Goal: Transaction & Acquisition: Purchase product/service

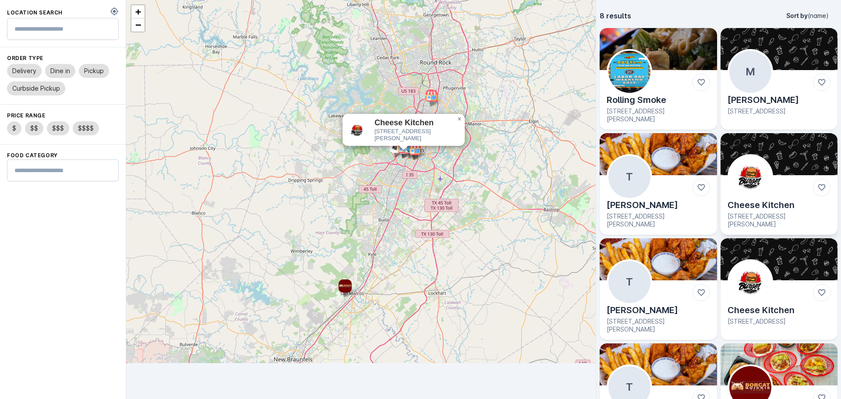
click at [762, 178] on img at bounding box center [750, 177] width 42 height 42
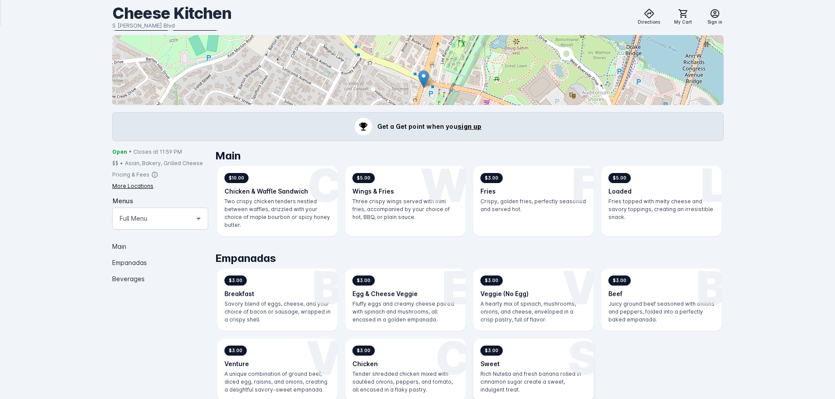
scroll to position [219, 0]
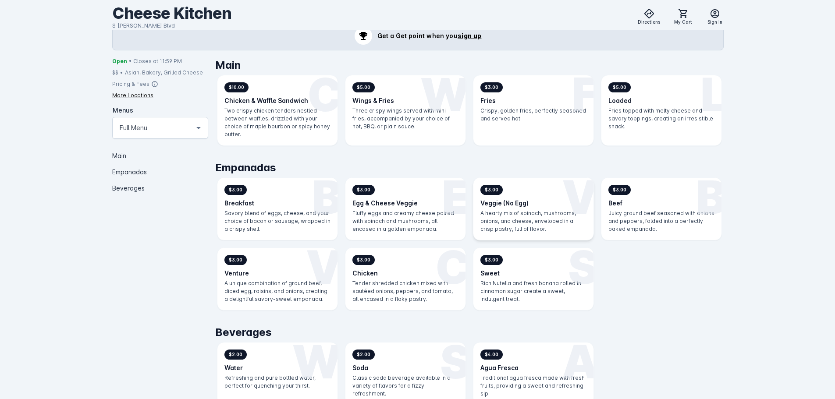
click at [528, 203] on h3 "Veggie (No Egg)" at bounding box center [533, 202] width 106 height 9
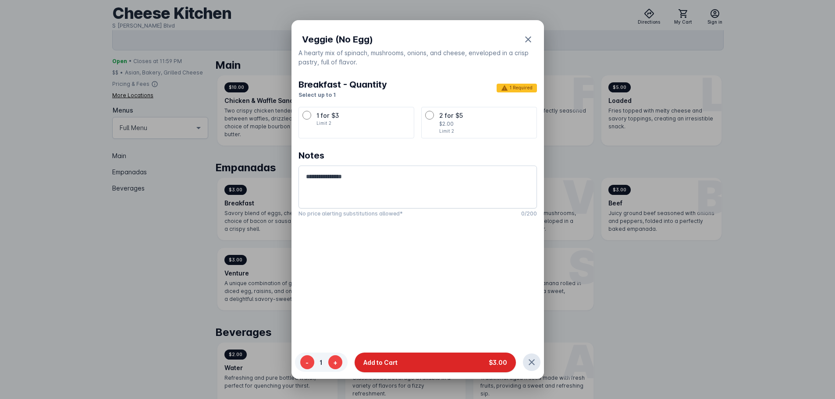
click at [481, 356] on button "Add to Cart $3.00" at bounding box center [434, 362] width 161 height 20
click at [364, 120] on p "Limit 2" at bounding box center [363, 123] width 94 height 7
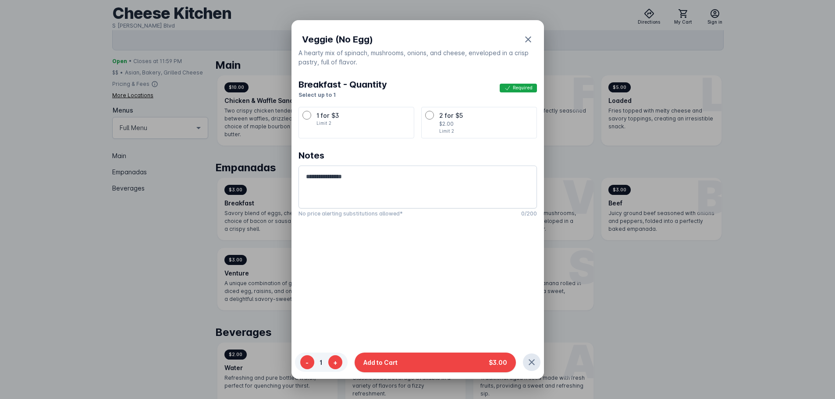
click at [406, 355] on button "Add to Cart $3.00" at bounding box center [434, 362] width 161 height 20
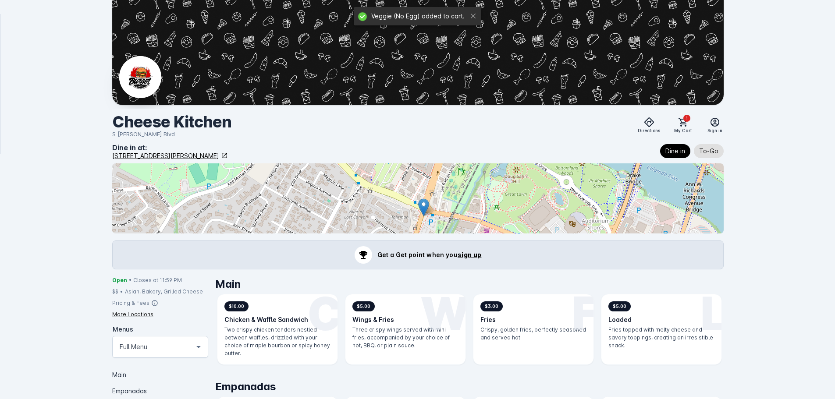
scroll to position [219, 0]
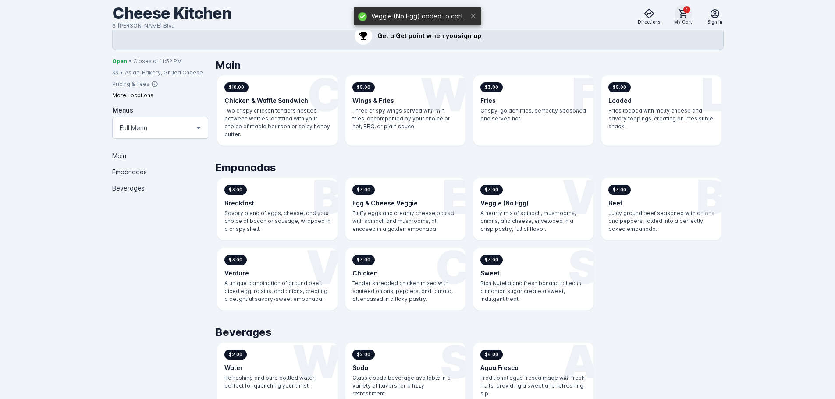
click at [682, 14] on icon at bounding box center [682, 13] width 9 height 9
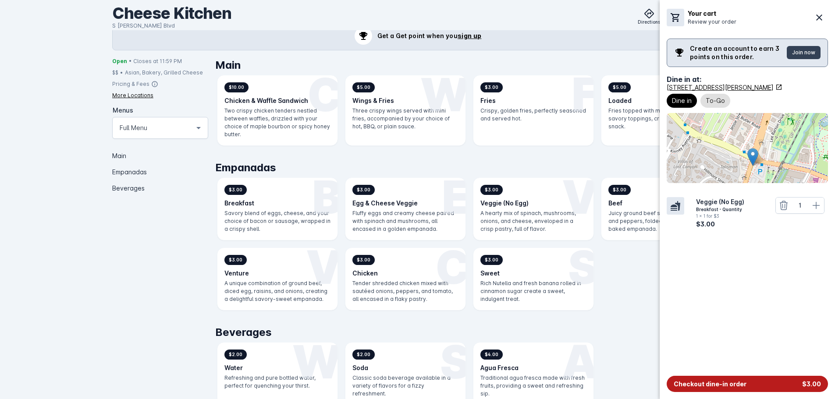
click at [722, 387] on span "Checkout dine-in order" at bounding box center [709, 383] width 73 height 9
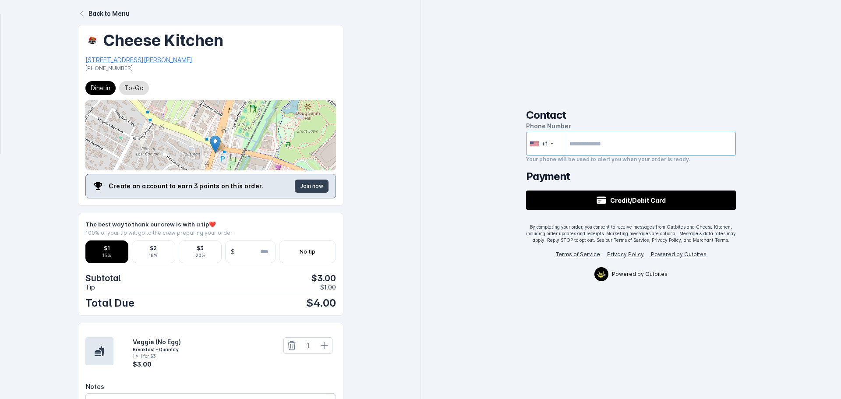
click at [623, 145] on input "tel" at bounding box center [631, 144] width 210 height 24
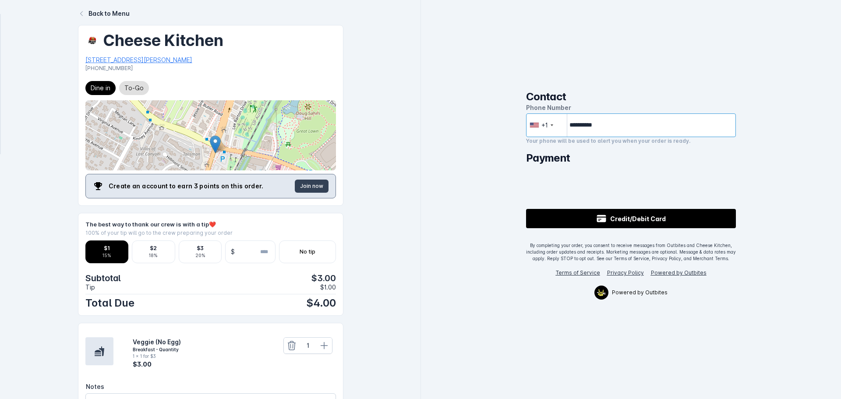
type input "**********"
